Goal: Find specific page/section: Find specific page/section

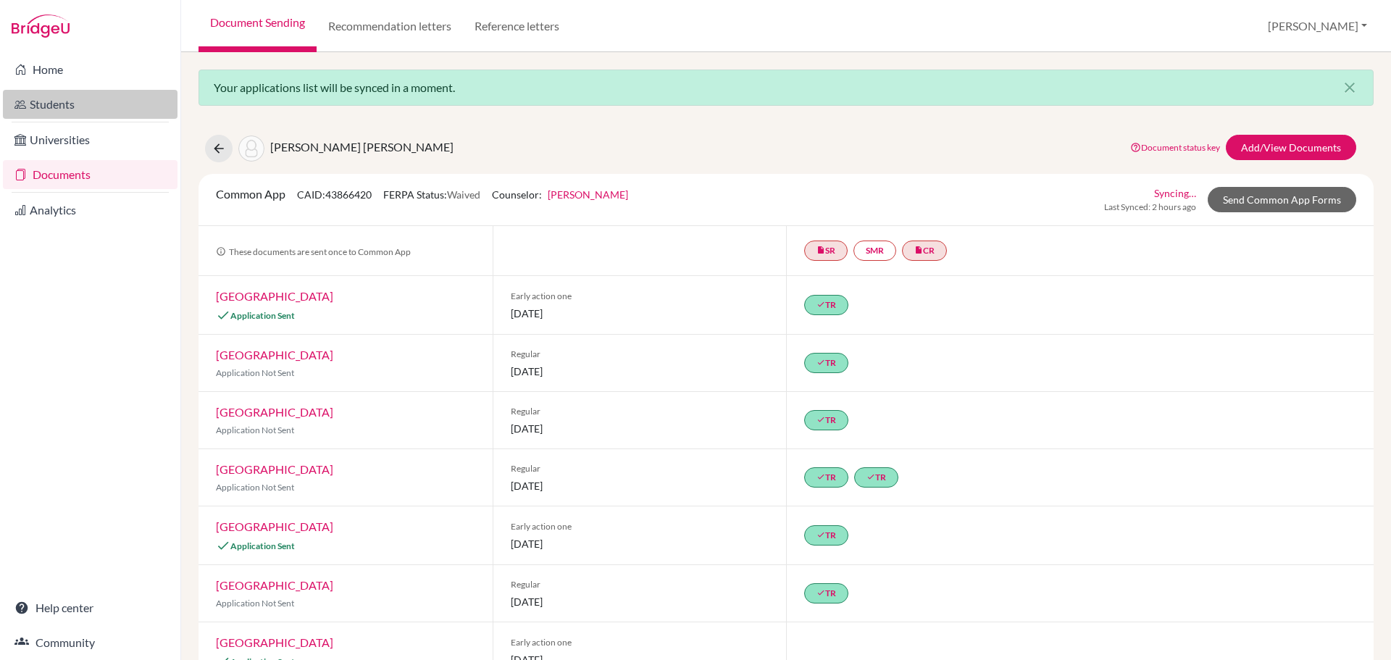
click at [45, 104] on link "Students" at bounding box center [90, 104] width 175 height 29
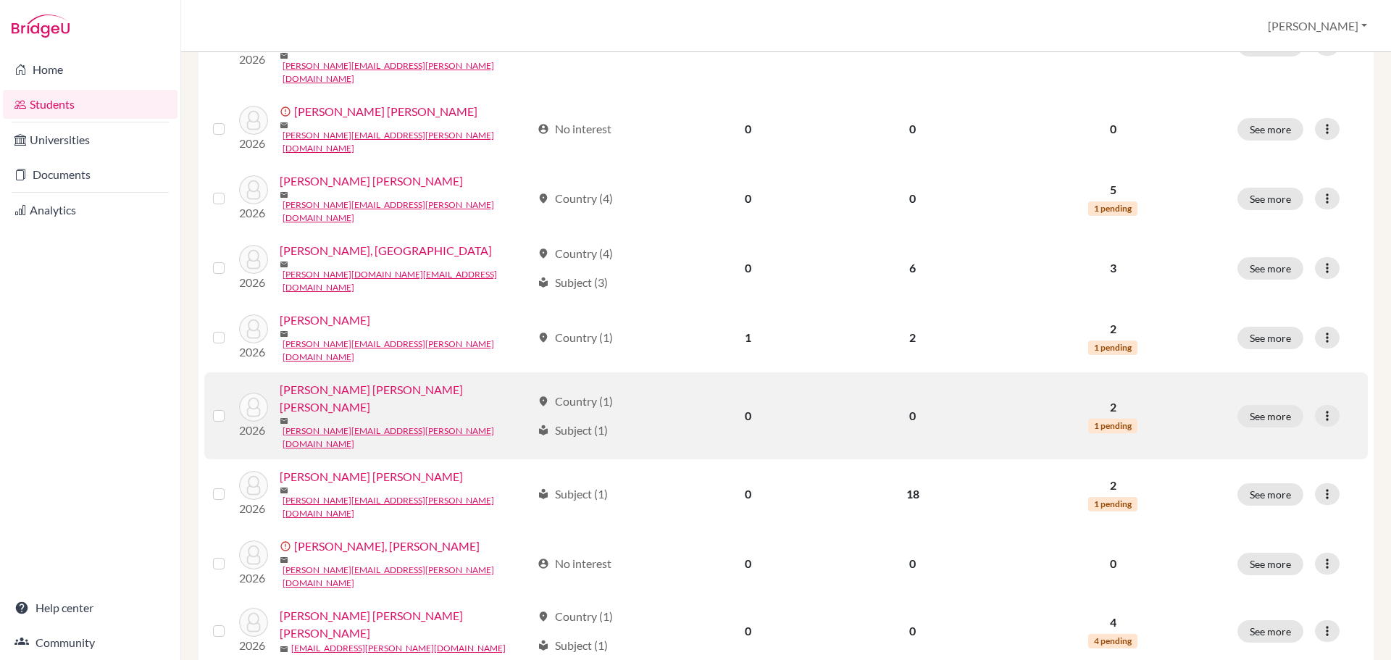
scroll to position [998, 0]
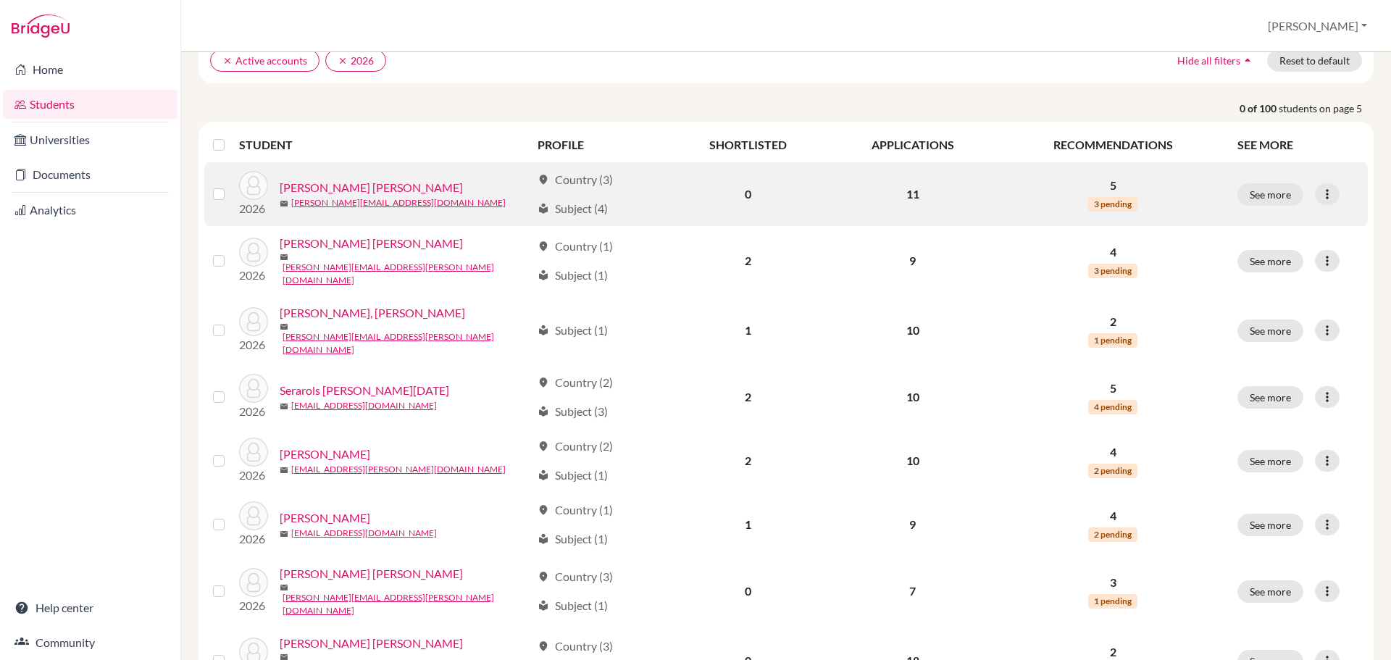
scroll to position [145, 0]
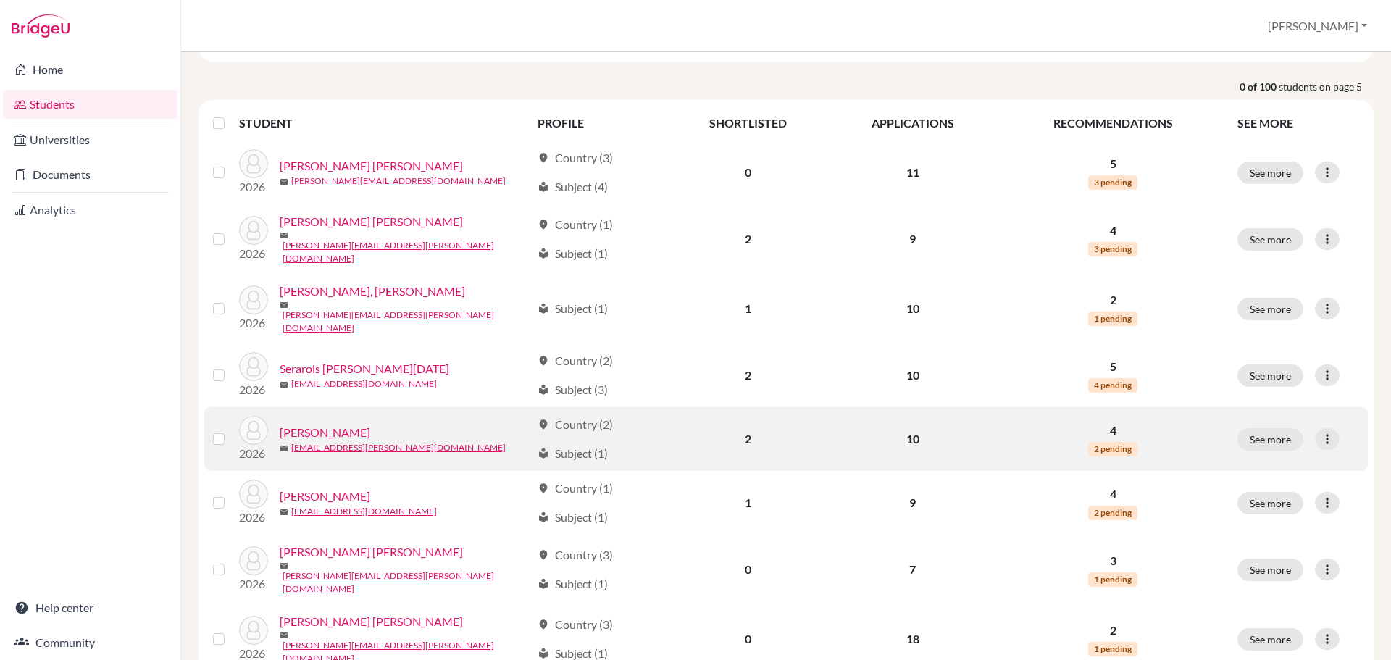
click at [354, 424] on link "Serarols Suárez, Javier" at bounding box center [325, 432] width 91 height 17
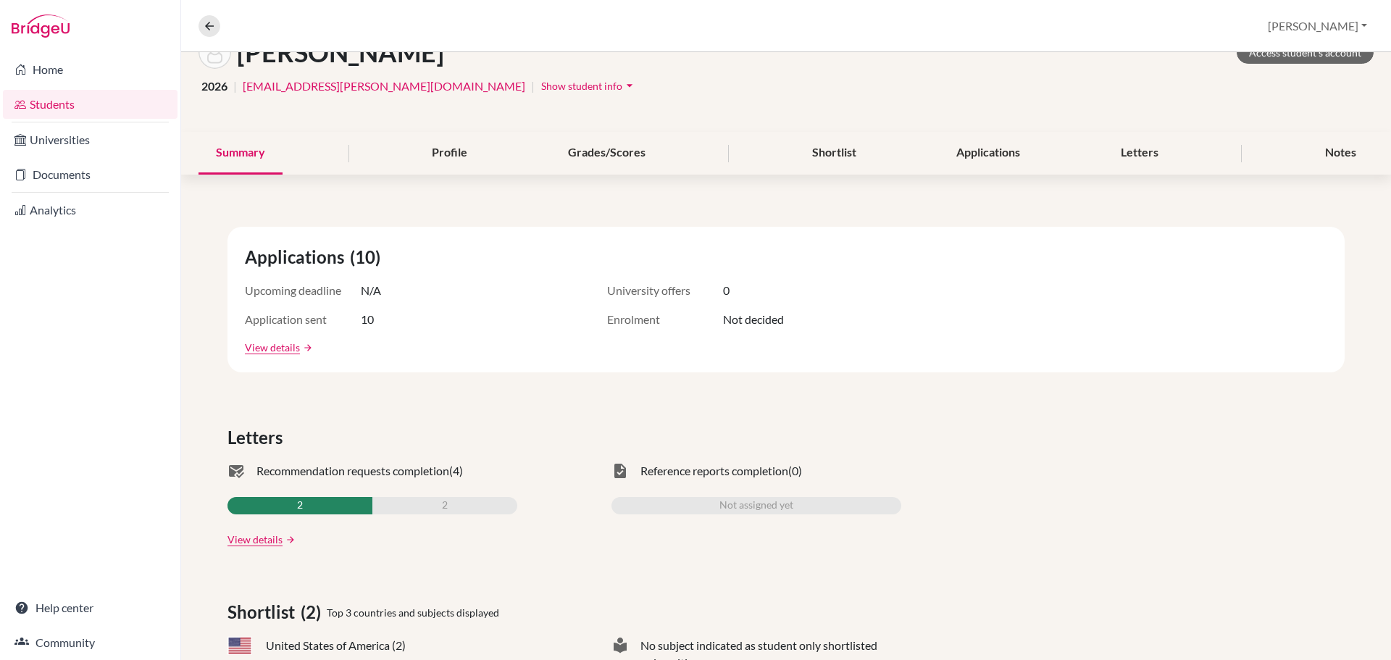
scroll to position [72, 0]
